Goal: Task Accomplishment & Management: Use online tool/utility

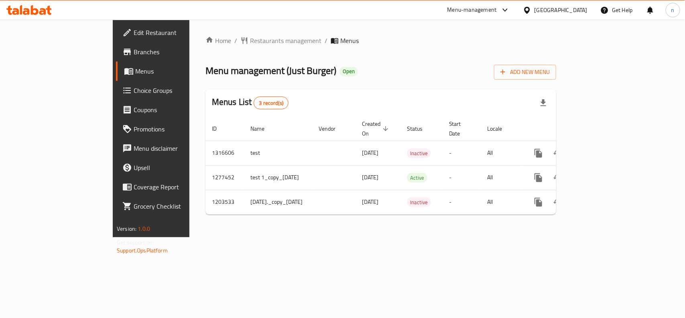
click at [134, 89] on span "Choice Groups" at bounding box center [177, 91] width 87 height 10
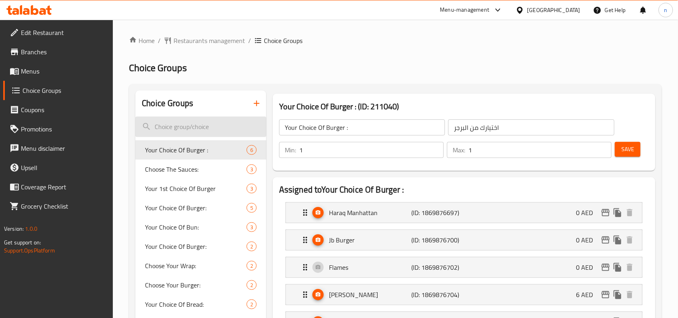
click at [177, 126] on input "search" at bounding box center [200, 126] width 131 height 20
paste input "Double deliciousness Brioche"
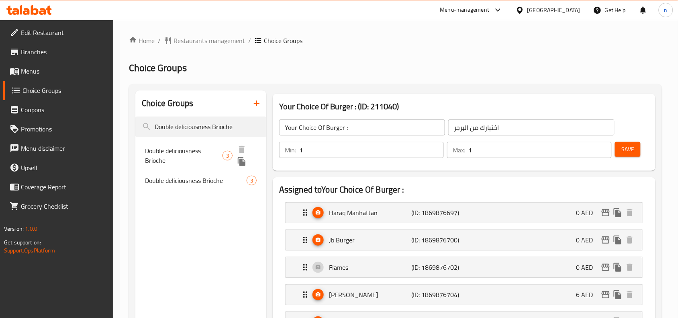
type input "Double deliciousness Brioche"
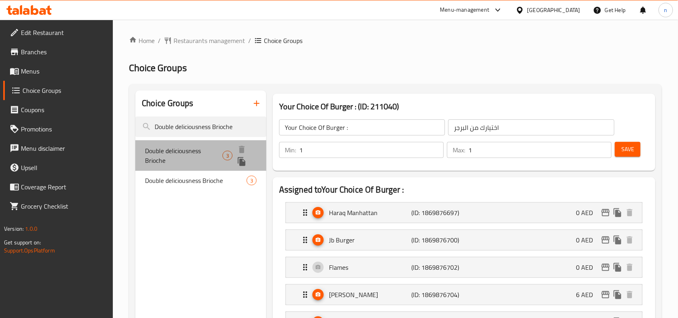
click at [192, 157] on span "Double deliciousness Brioche" at bounding box center [183, 155] width 77 height 19
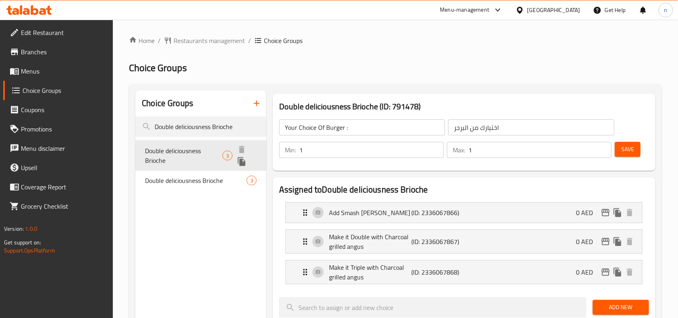
type input "Double deliciousness Brioche"
type input "لذة دبل بريوش"
type input "0"
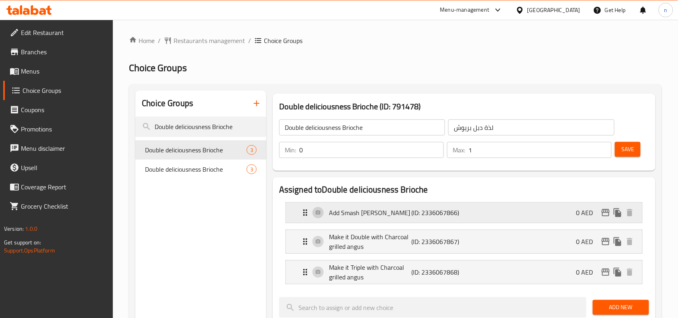
click at [305, 215] on icon "Expand" at bounding box center [305, 213] width 10 height 10
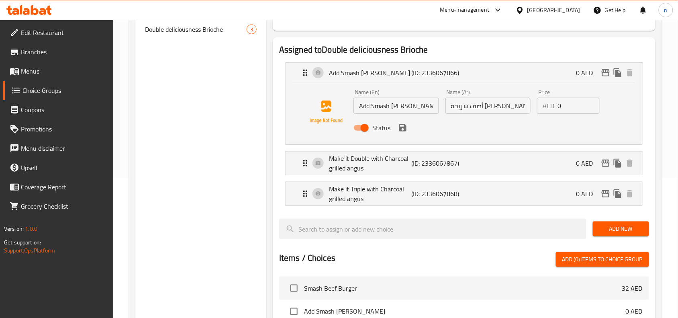
scroll to position [151, 0]
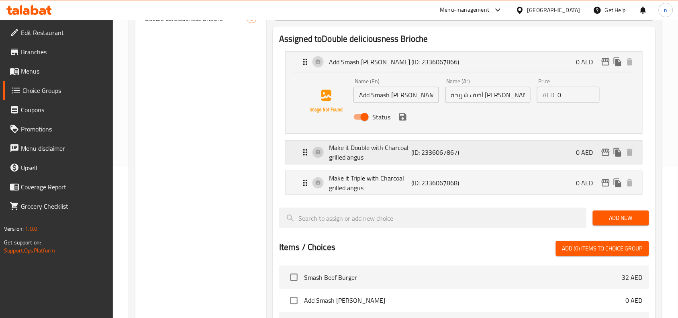
click at [306, 162] on div "Make it Double with Charcoal grilled angus (ID: 2336067867) 0 AED" at bounding box center [466, 152] width 332 height 23
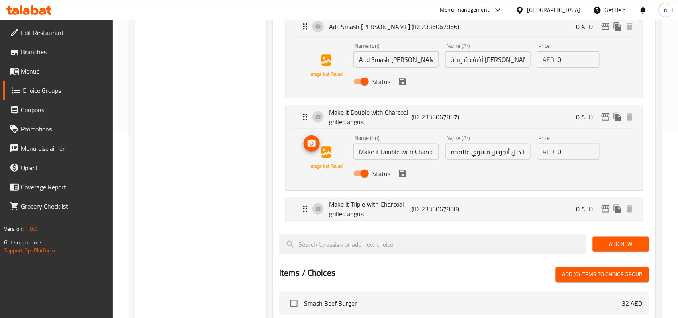
scroll to position [251, 0]
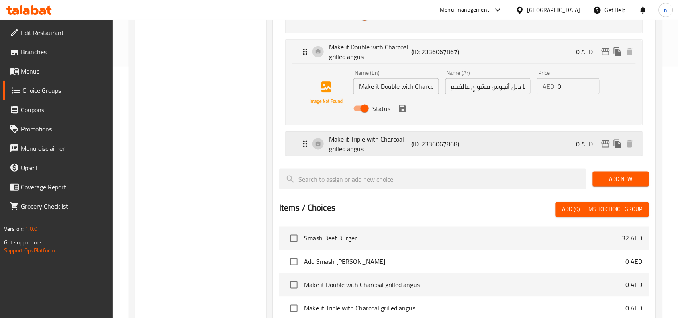
click at [302, 149] on div "Make it Triple with Charcoal grilled angus (ID: 2336067868) 0 AED" at bounding box center [466, 143] width 332 height 23
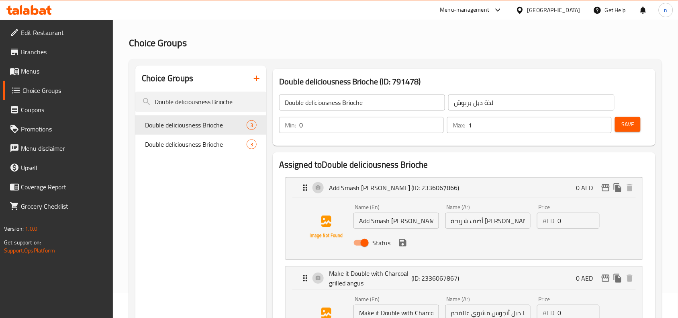
scroll to position [0, 0]
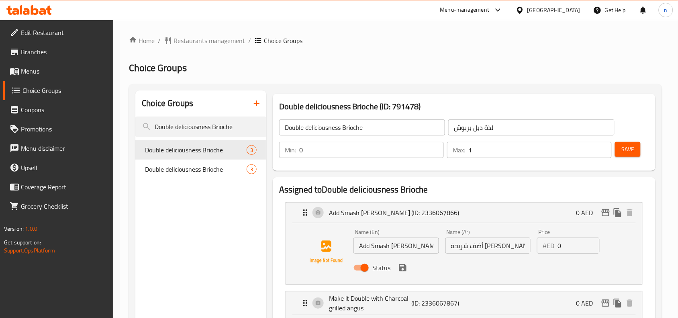
click at [37, 47] on span "Branches" at bounding box center [64, 52] width 86 height 10
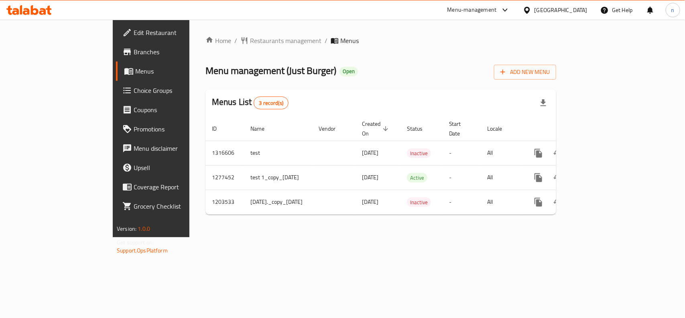
click at [134, 51] on span "Branches" at bounding box center [177, 52] width 87 height 10
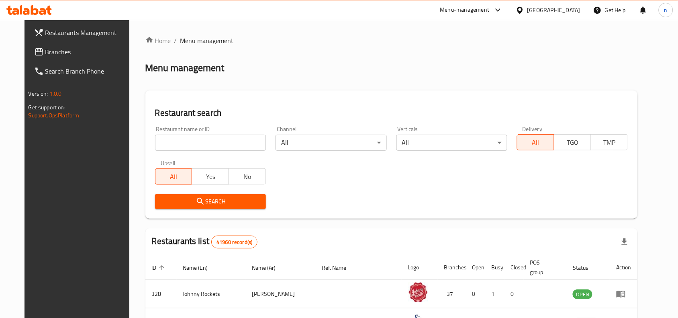
click at [63, 53] on span "Branches" at bounding box center [88, 52] width 86 height 10
